Goal: Task Accomplishment & Management: Manage account settings

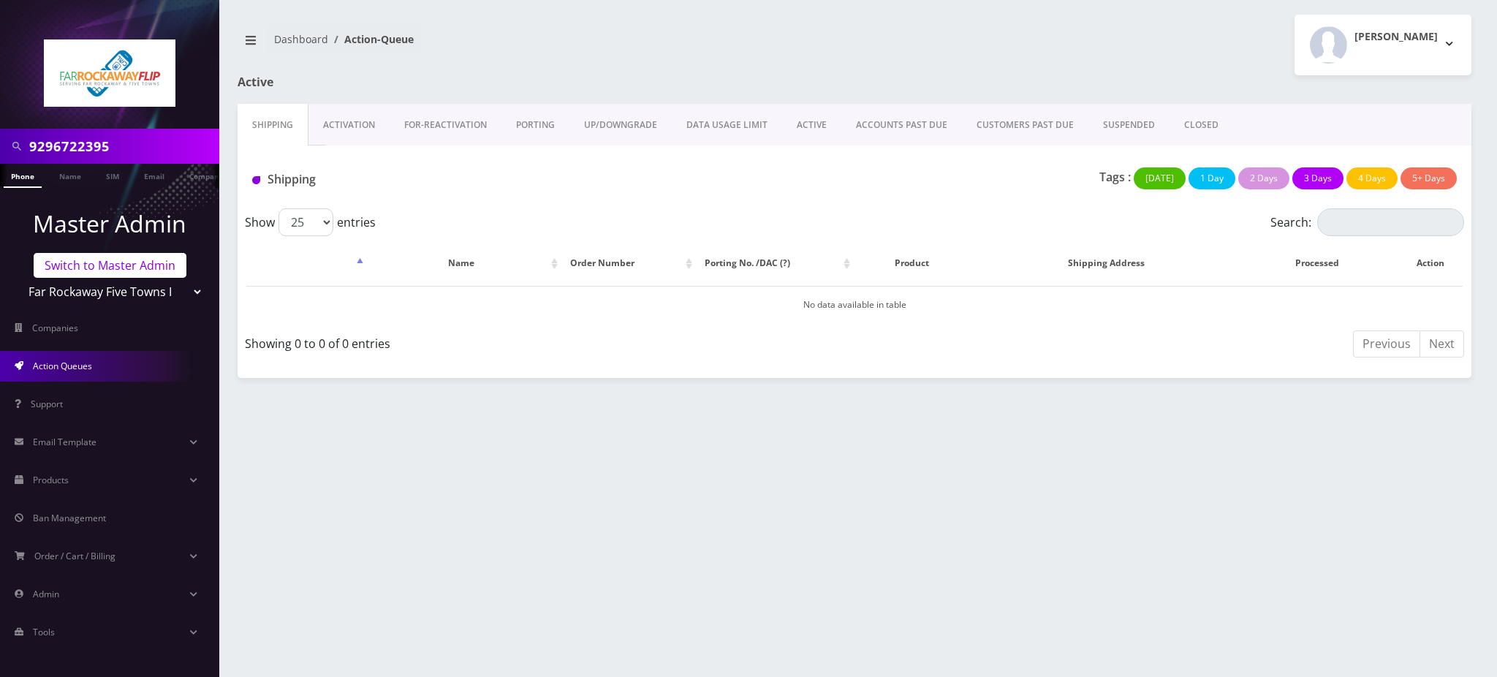
click at [130, 264] on link "Switch to Master Admin" at bounding box center [110, 265] width 153 height 25
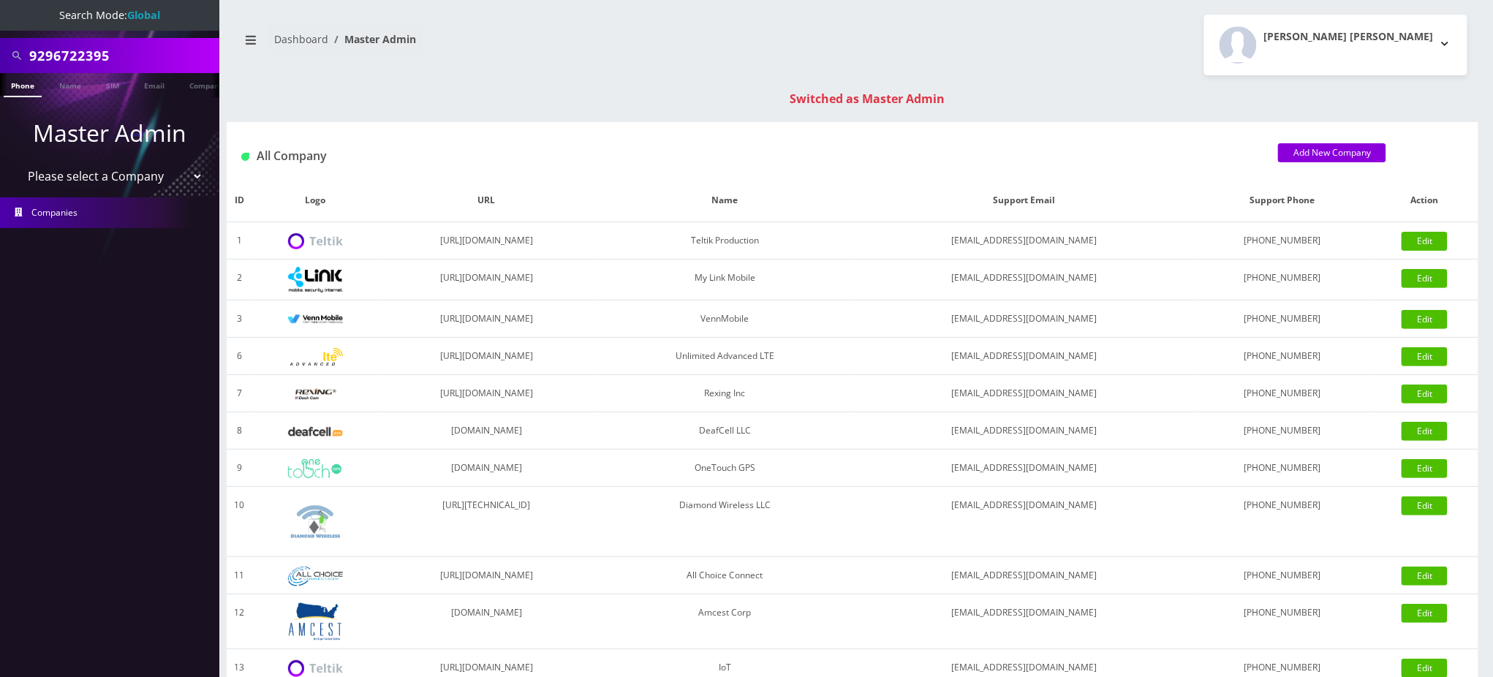
drag, startPoint x: 135, startPoint y: 54, endPoint x: 0, endPoint y: 29, distance: 137.6
click at [0, 31] on nav "Search Mode: Global 9296722395 Phone Name SIM Email Company Customer Master Adm…" at bounding box center [109, 338] width 219 height 677
paste input "[EMAIL_ADDRESS][DOMAIN_NAME]"
type input "pbcc094@hotmail.com"
click at [164, 85] on link "Email" at bounding box center [154, 85] width 35 height 24
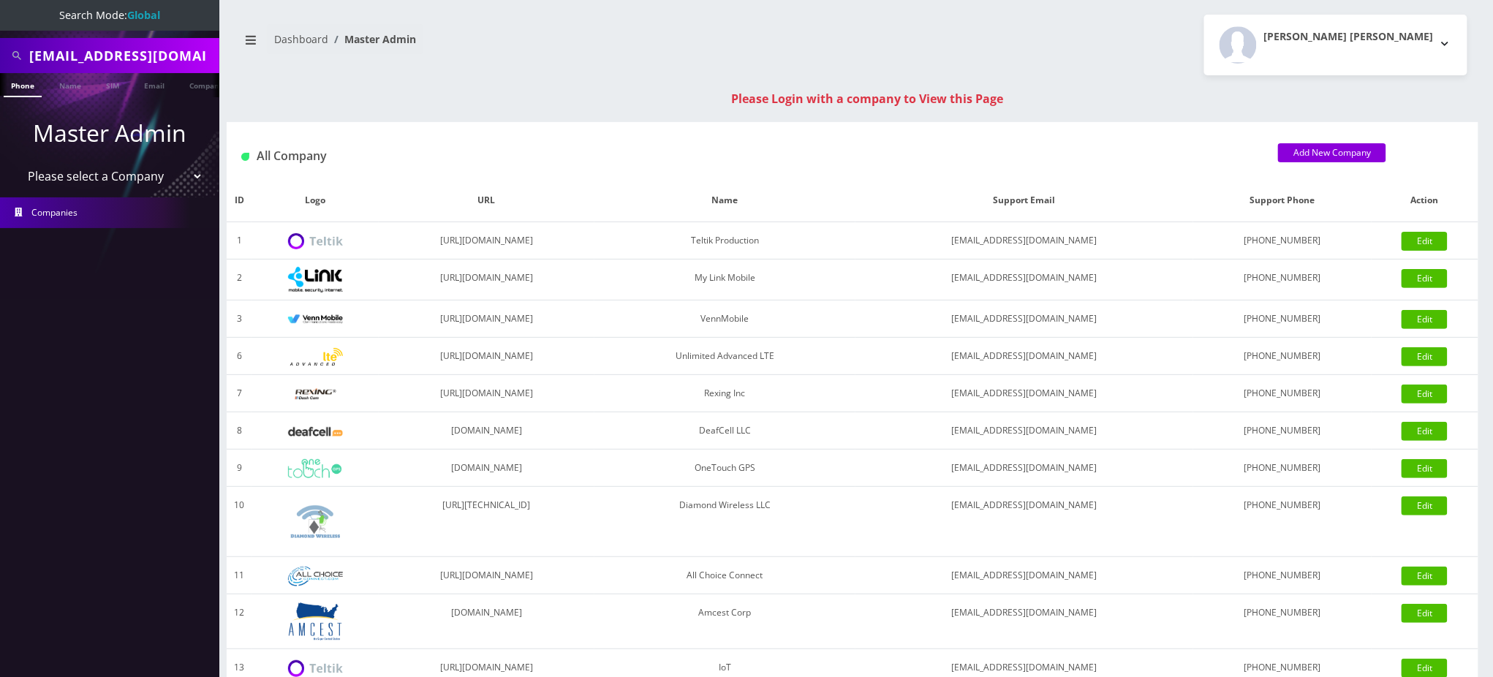
click at [138, 58] on input "pbcc094@hotmail.com" at bounding box center [122, 56] width 186 height 28
click at [137, 58] on input "pbcc094@hotmail.com" at bounding box center [122, 56] width 186 height 28
paste input "19087833187"
type input "9087833187"
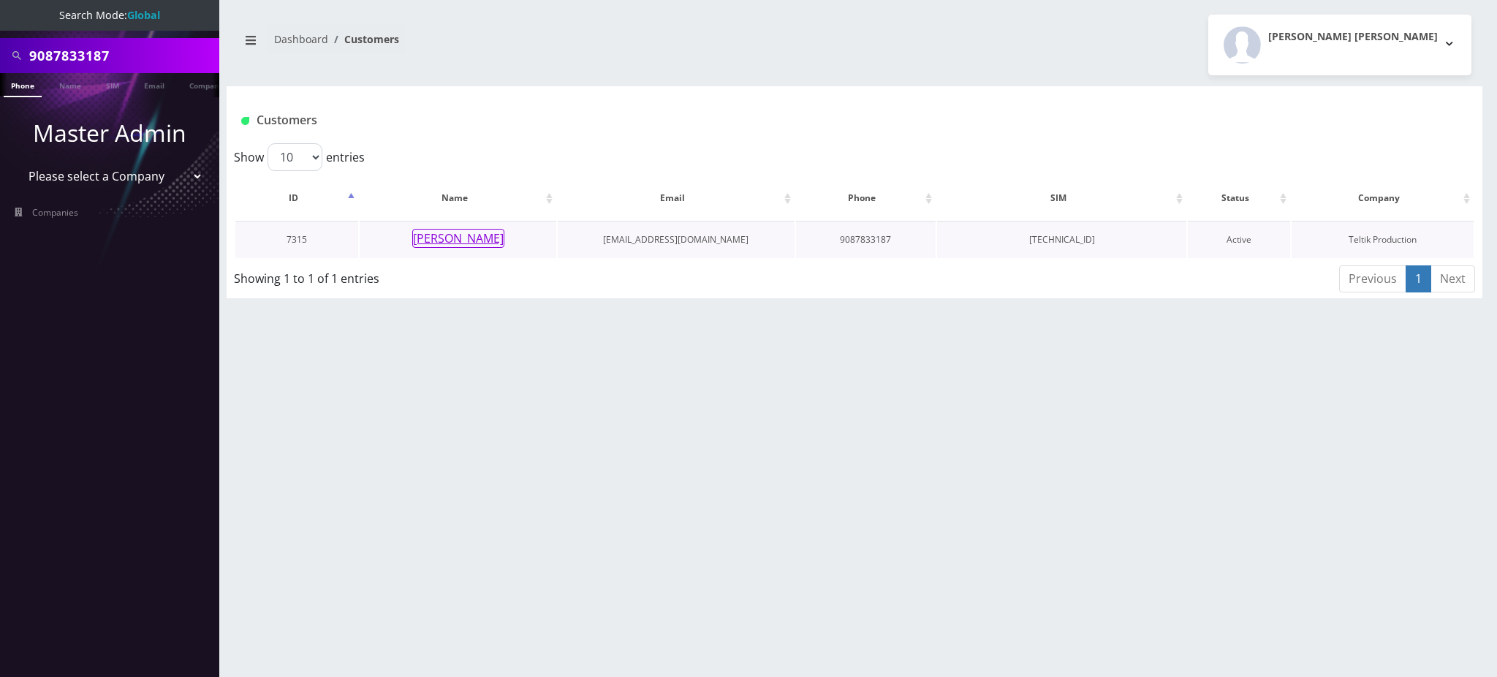
click at [456, 241] on button "[PERSON_NAME]" at bounding box center [458, 238] width 92 height 19
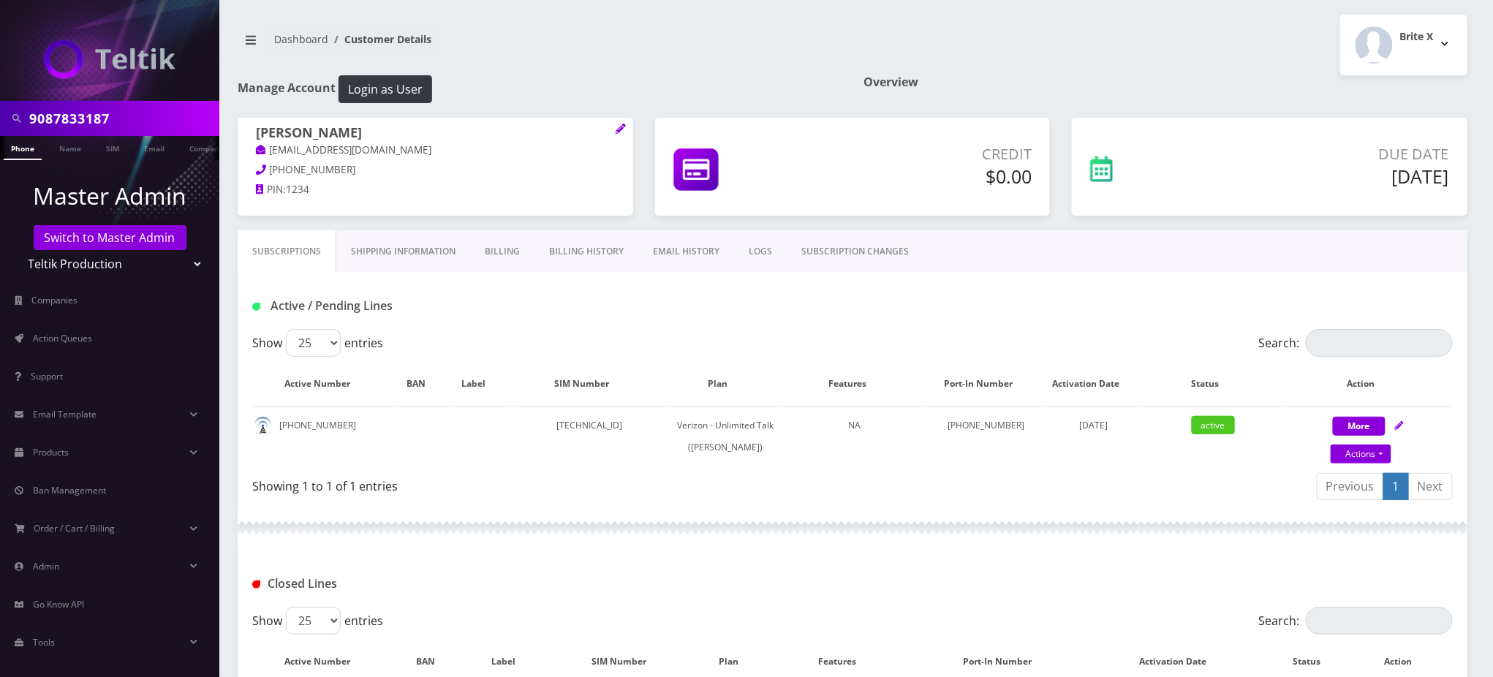
click at [746, 305] on div "Active / Pending Lines" at bounding box center [852, 306] width 1222 height 24
click at [862, 246] on link "SUBSCRIPTION CHANGES" at bounding box center [855, 251] width 137 height 42
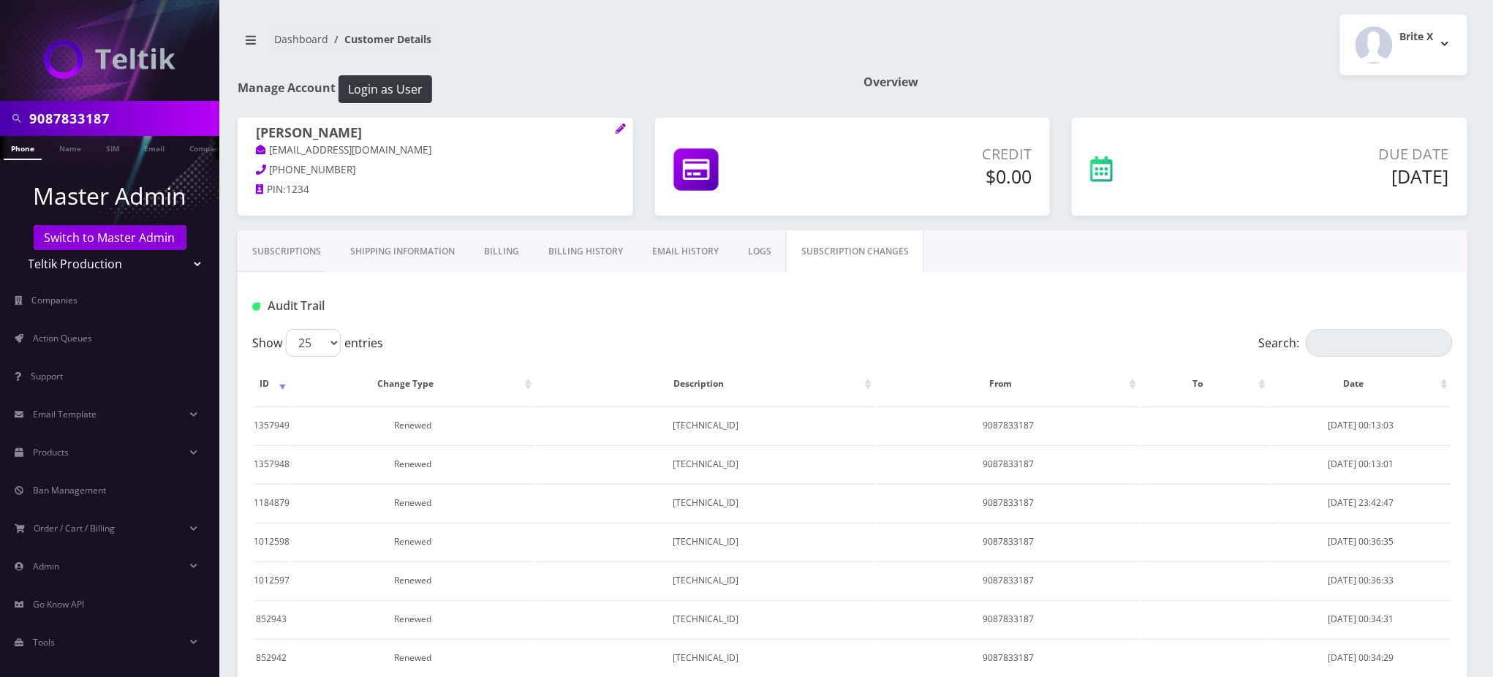
click at [1042, 23] on div "Brite X Logout" at bounding box center [1165, 45] width 626 height 61
click at [641, 329] on div "Show 25 50 100 250 500 entries" at bounding box center [702, 343] width 901 height 28
click at [640, 39] on nav "Dashboard Customer Details" at bounding box center [540, 45] width 604 height 42
click at [1034, 97] on div "Overview" at bounding box center [1165, 96] width 626 height 42
click at [820, 58] on nav "Dashboard Customer Details" at bounding box center [540, 45] width 604 height 42
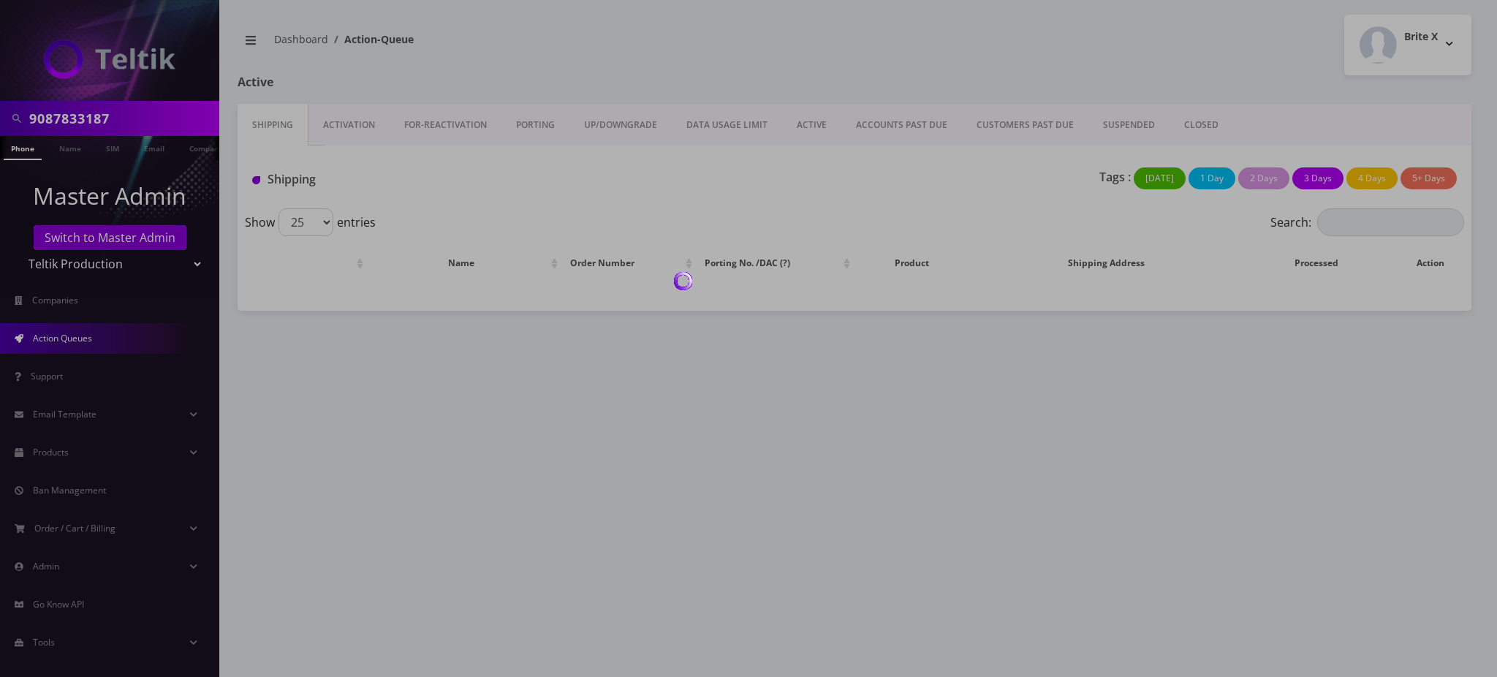
click at [90, 235] on div at bounding box center [748, 338] width 1497 height 677
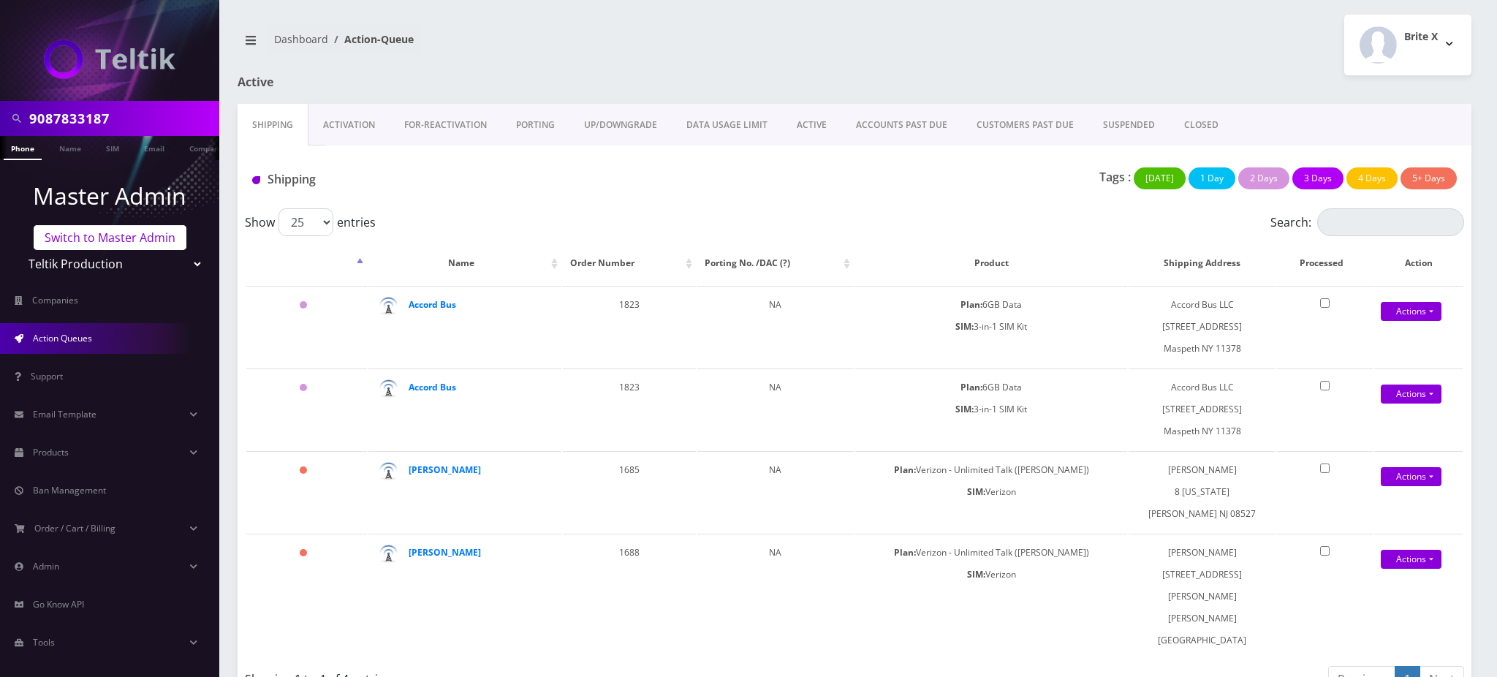
click at [90, 235] on link "Switch to Master Admin" at bounding box center [110, 237] width 153 height 25
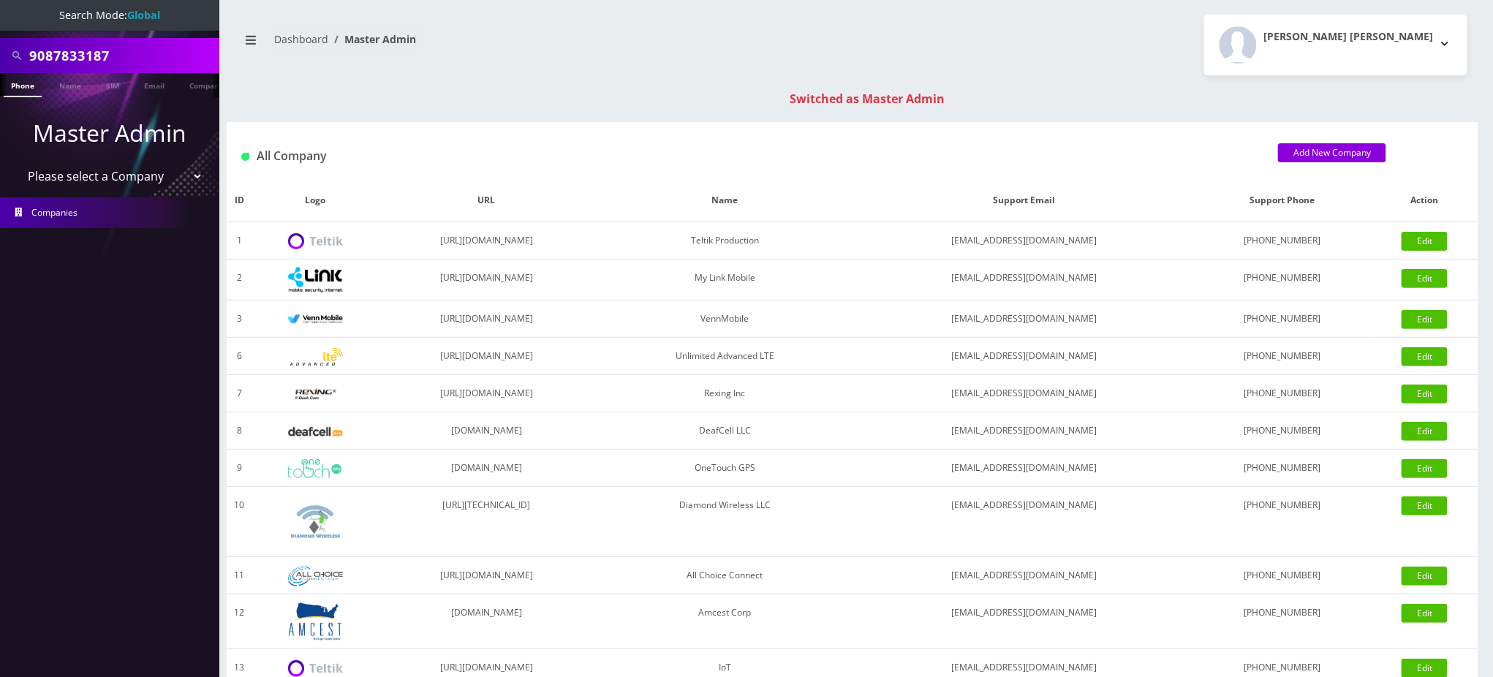
scroll to position [0, 7]
drag, startPoint x: 31, startPoint y: 38, endPoint x: 0, endPoint y: -75, distance: 116.7
click at [0, 0] on html "Search Mode: Global 9087833187 Phone Name SIM Email Company Customer Master Adm…" at bounding box center [746, 520] width 1493 height 1040
type input "7186352866"
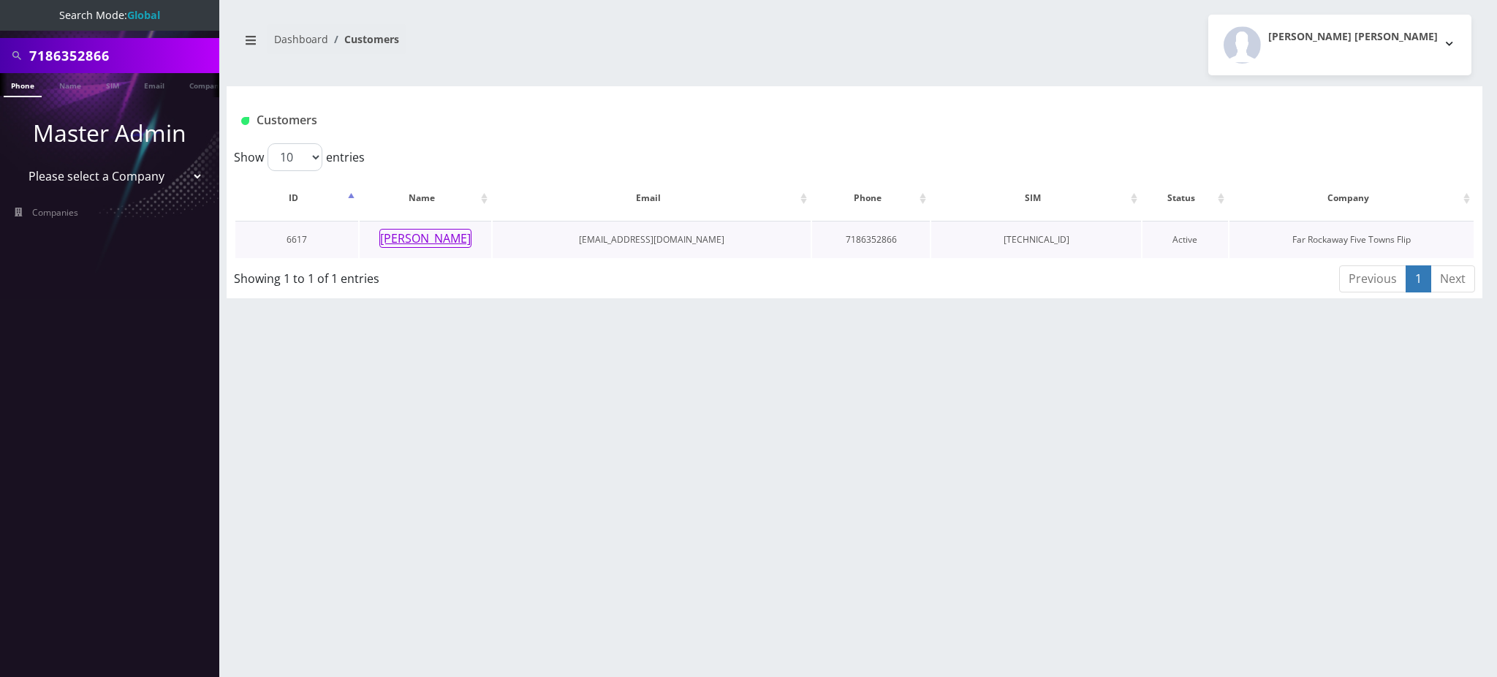
click at [408, 240] on button "Bina Fogel" at bounding box center [425, 238] width 92 height 19
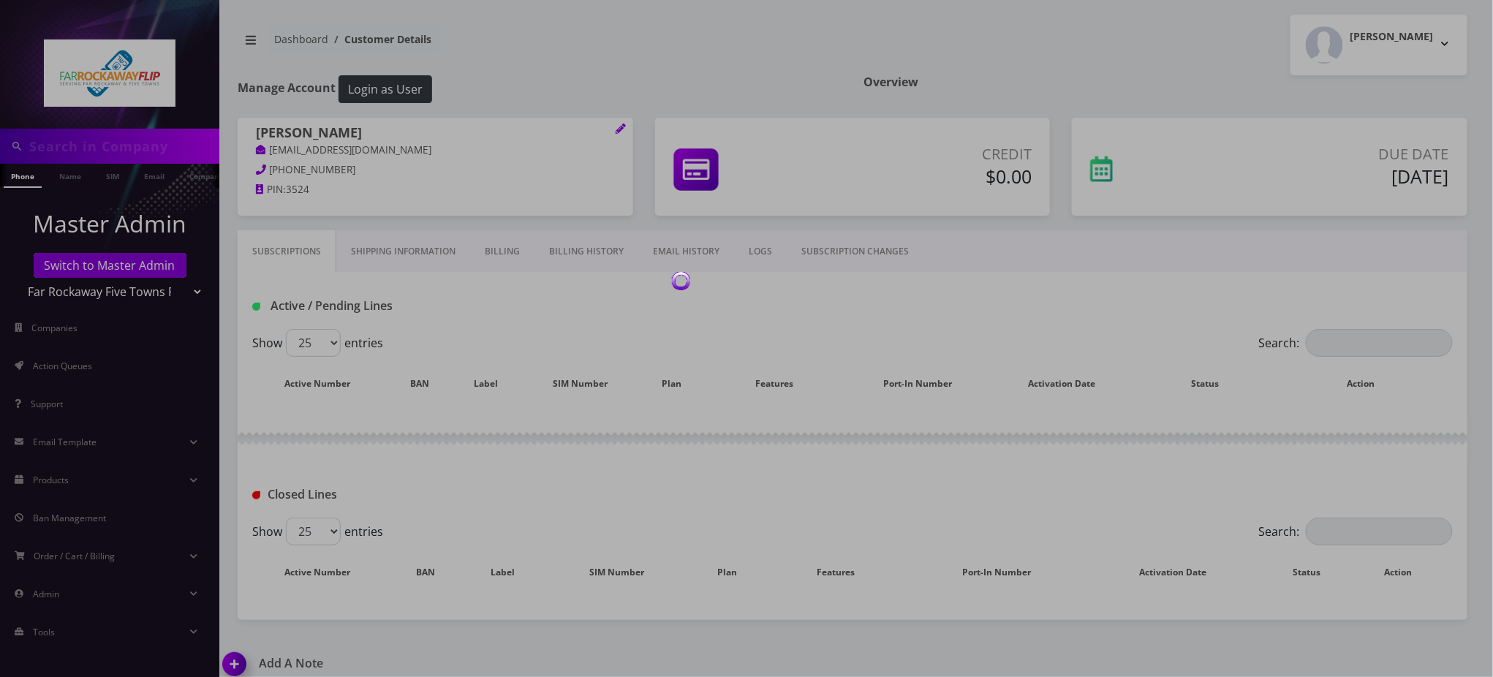
type input "7186352866"
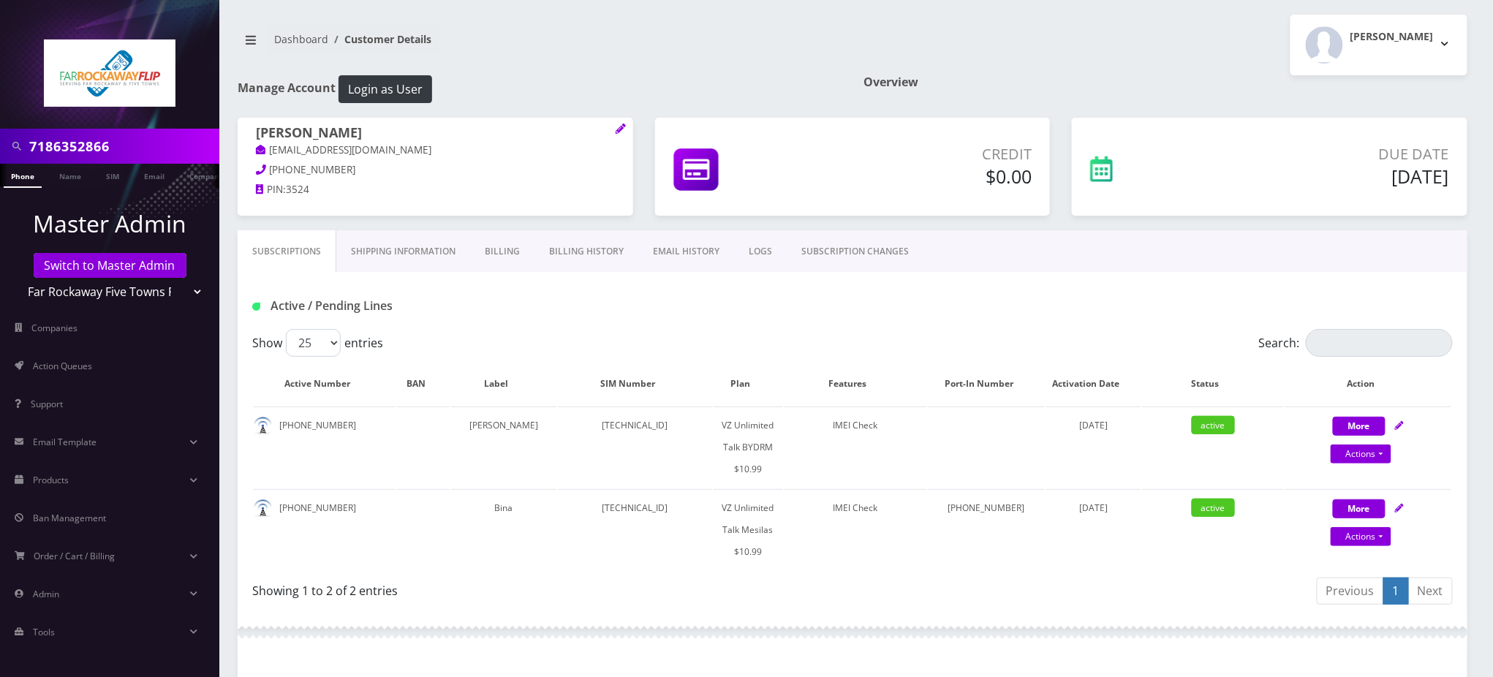
click at [71, 149] on input "7186352866" at bounding box center [122, 146] width 186 height 28
click at [1350, 527] on link "Actions" at bounding box center [1361, 536] width 61 height 19
select select "468"
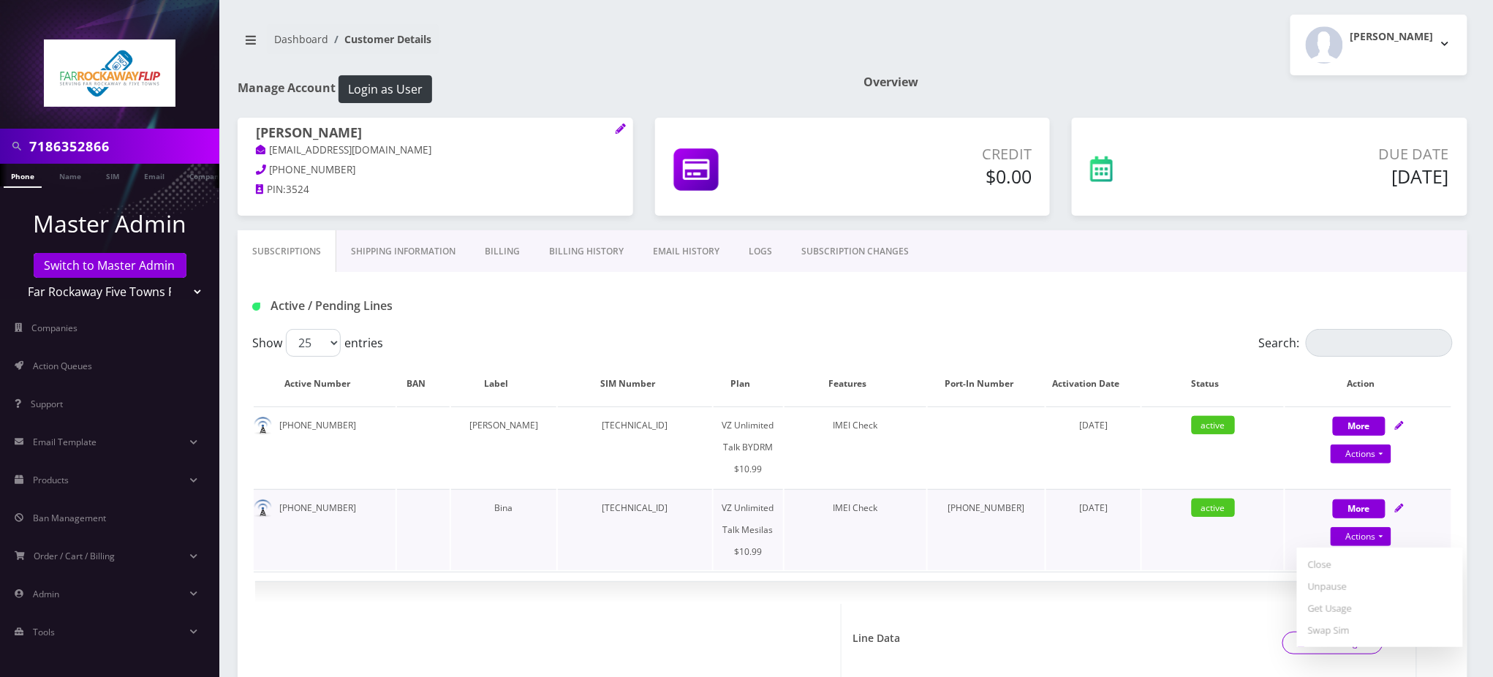
click at [1277, 510] on td "active" at bounding box center [1213, 529] width 142 height 81
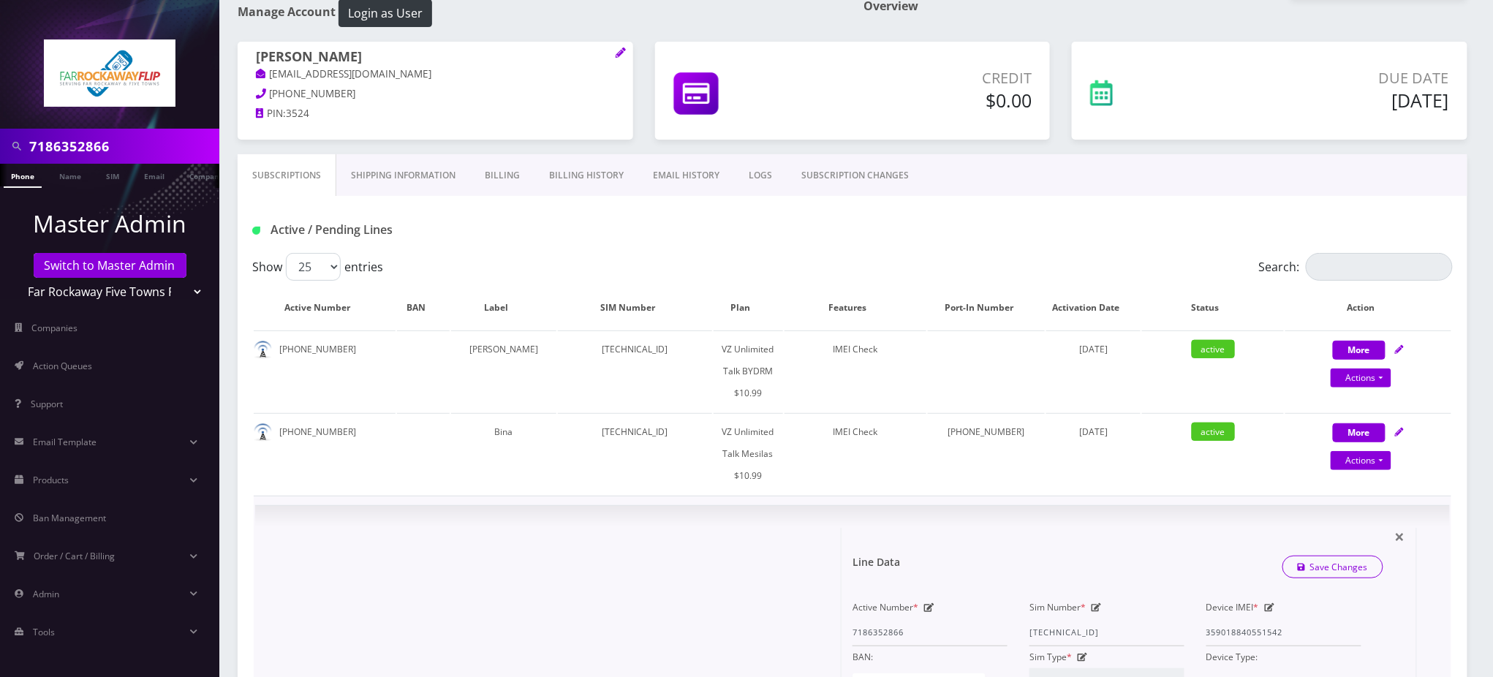
scroll to position [97, 0]
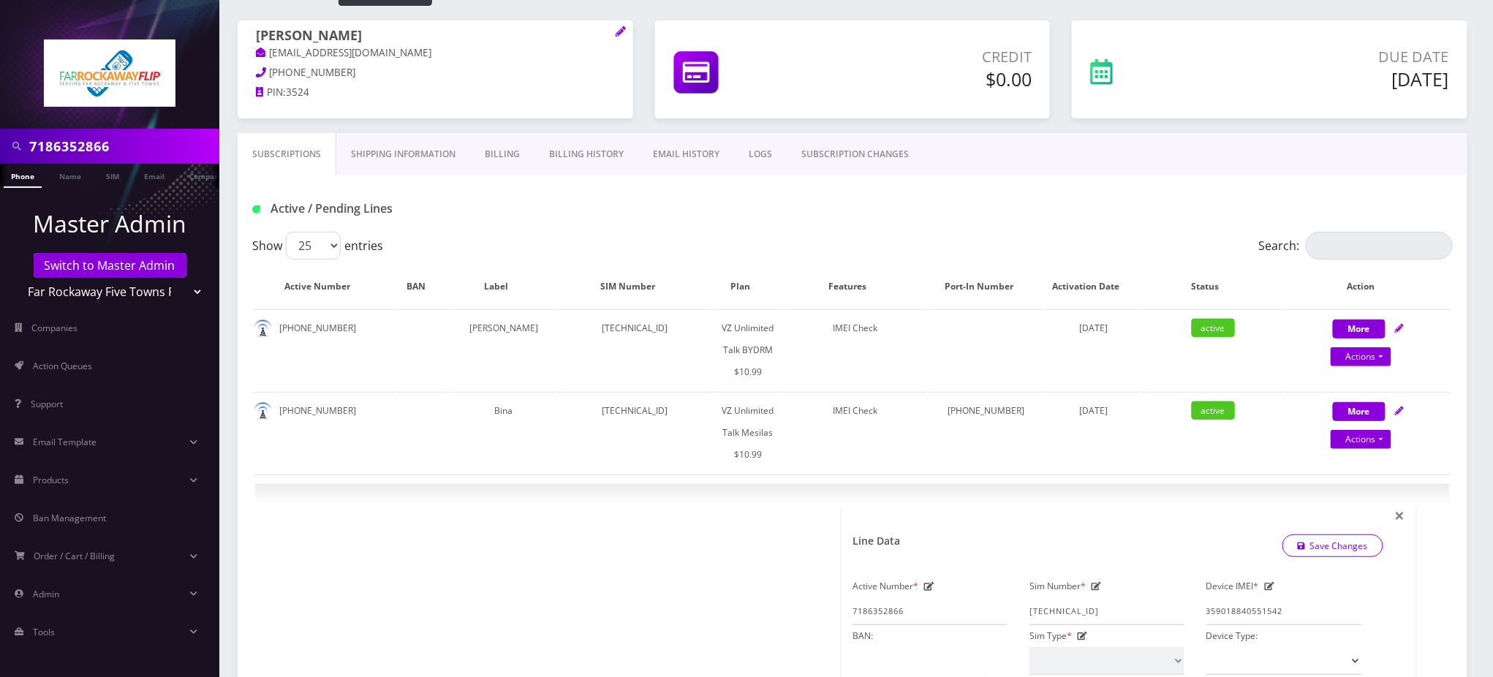
click at [867, 151] on link "SUBSCRIPTION CHANGES" at bounding box center [855, 154] width 137 height 42
